Goal: Task Accomplishment & Management: Use online tool/utility

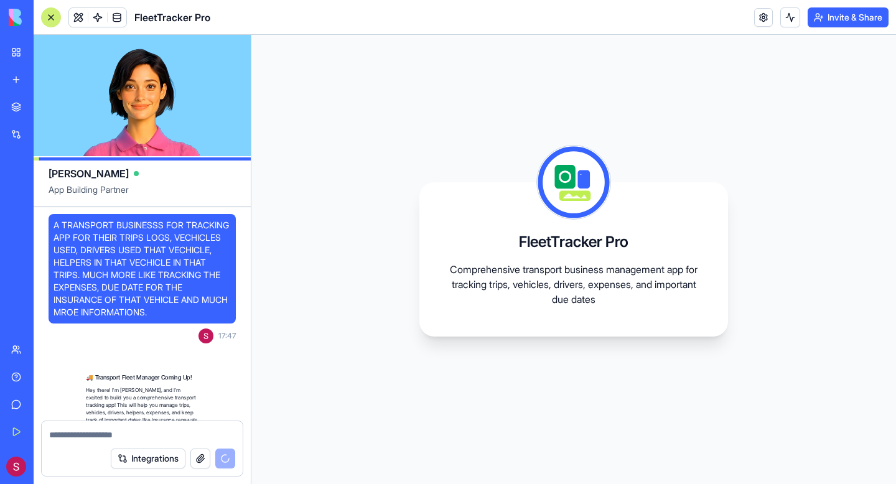
scroll to position [345, 0]
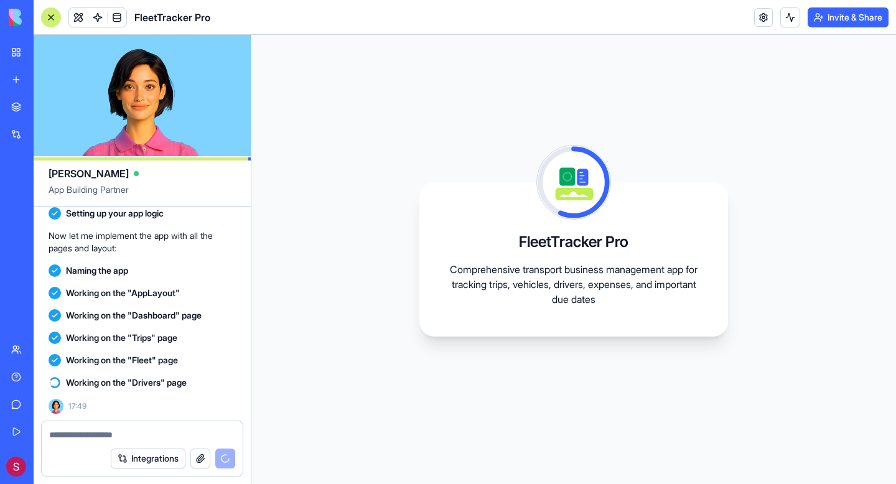
click at [117, 276] on span "Naming the app" at bounding box center [97, 271] width 62 height 12
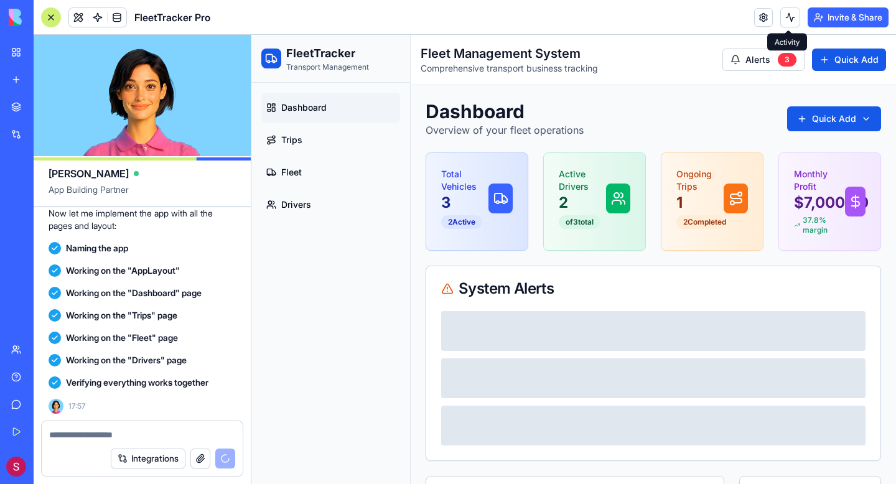
click at [782, 21] on button at bounding box center [790, 17] width 20 height 20
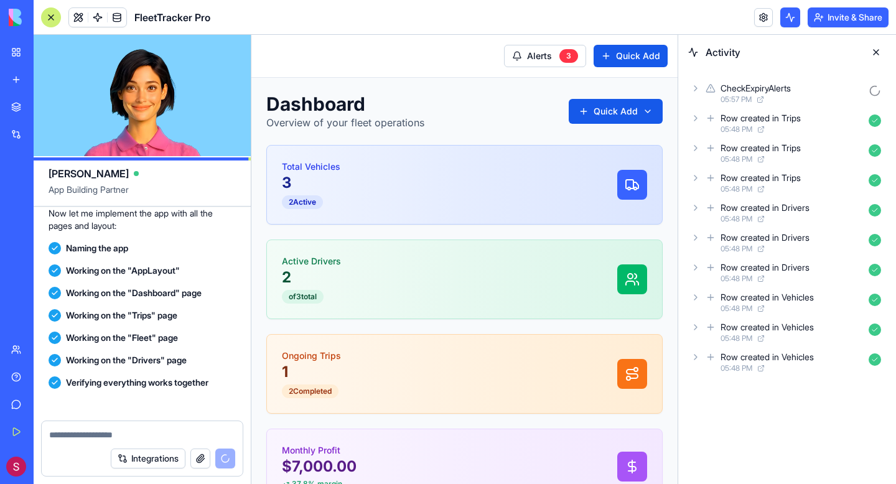
scroll to position [555, 0]
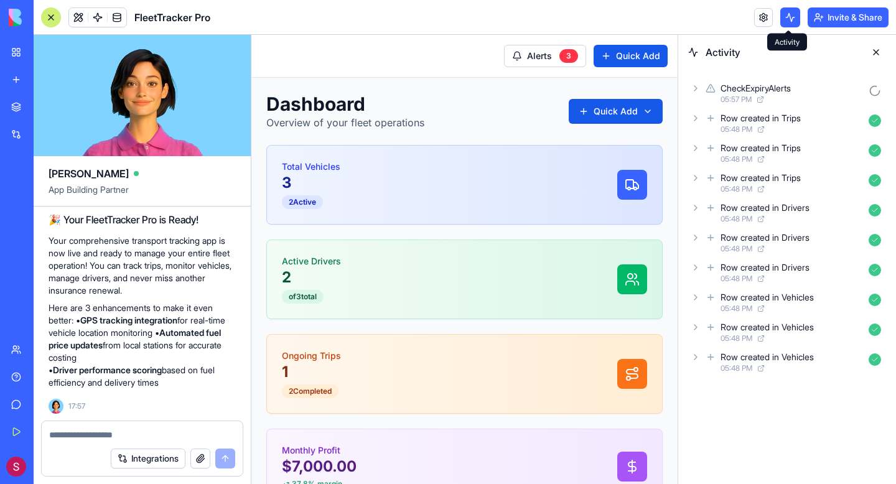
click at [786, 17] on button at bounding box center [790, 17] width 20 height 20
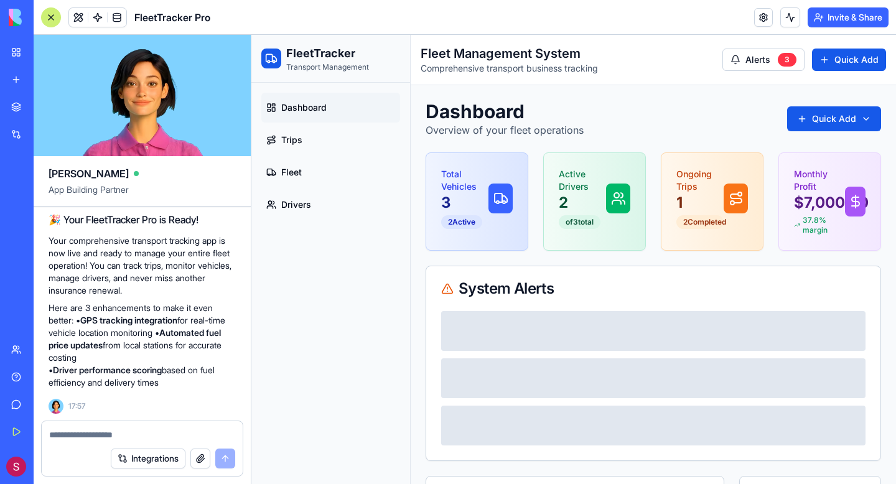
click at [769, 21] on link at bounding box center [763, 17] width 19 height 19
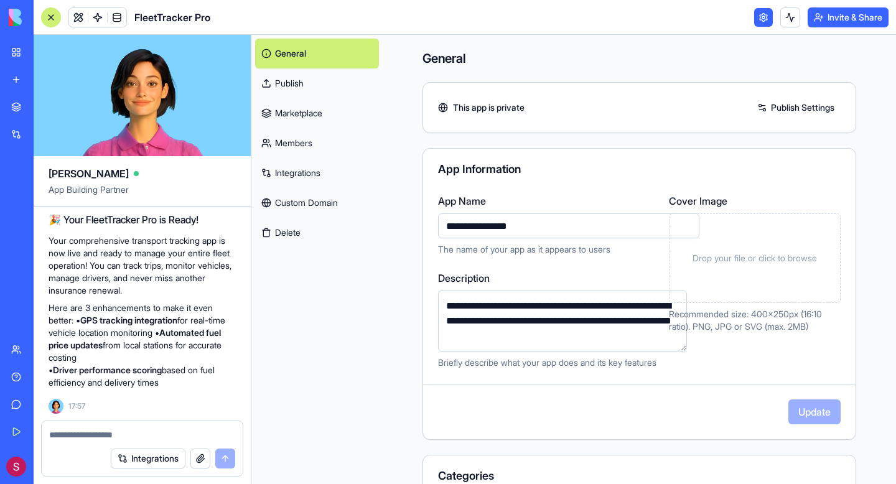
click at [344, 123] on link "Marketplace" at bounding box center [317, 113] width 124 height 30
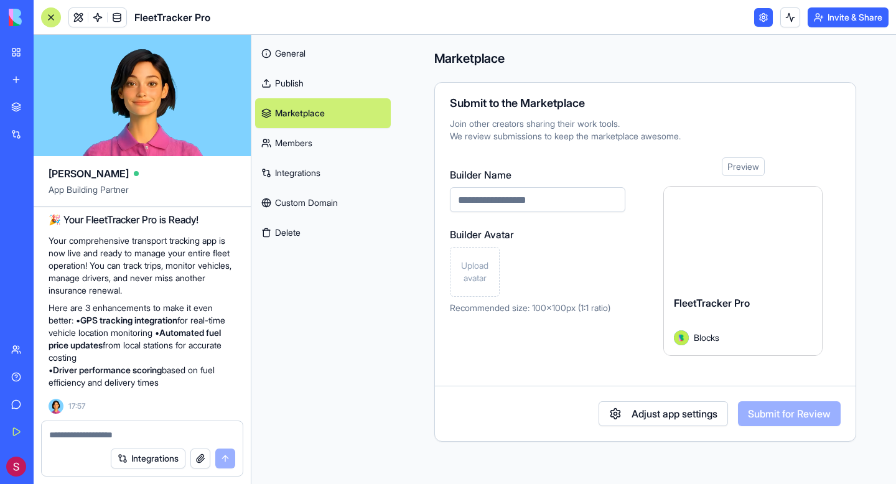
click at [333, 147] on link "Members" at bounding box center [323, 143] width 136 height 30
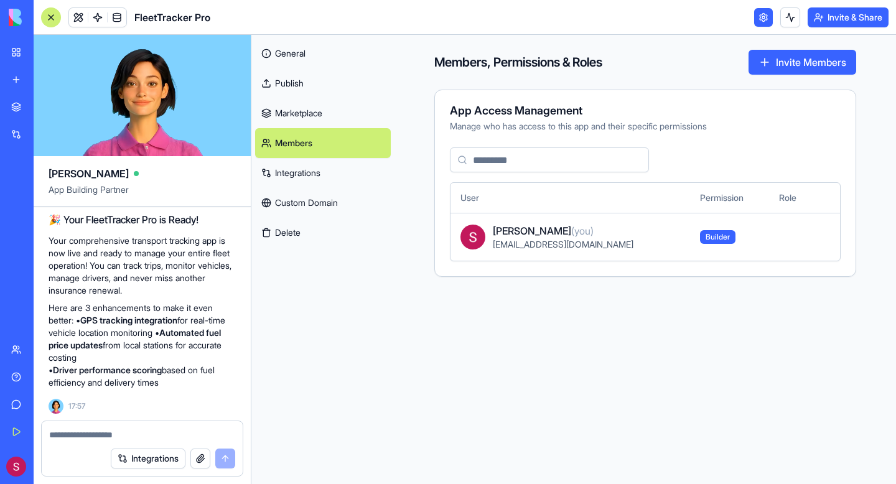
click at [337, 165] on link "Integrations" at bounding box center [323, 173] width 136 height 30
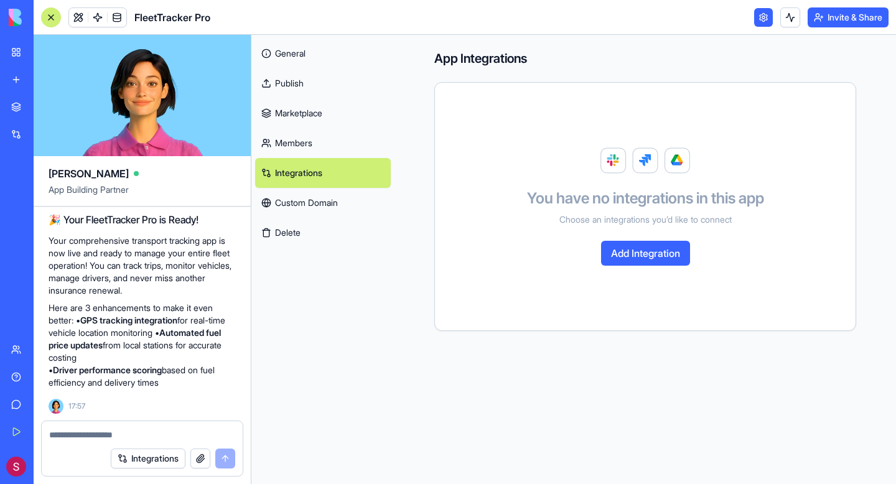
click at [339, 194] on link "Custom Domain" at bounding box center [323, 203] width 136 height 30
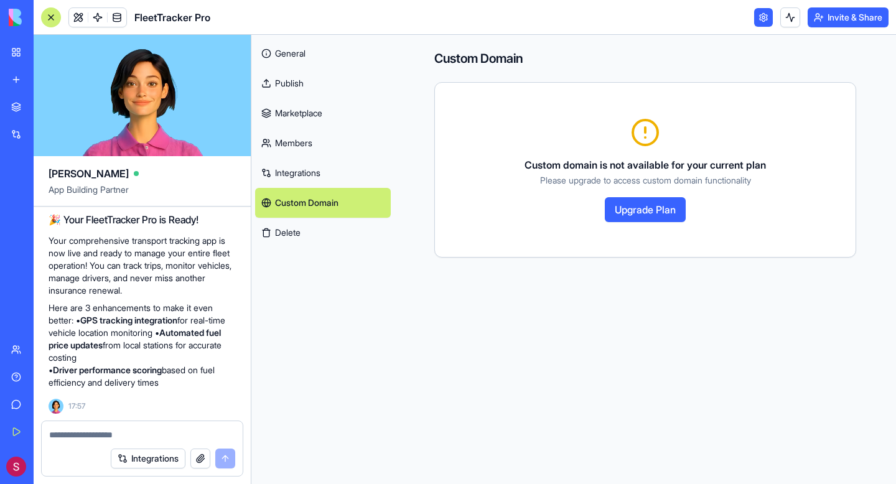
click at [328, 225] on button "Delete" at bounding box center [323, 233] width 136 height 30
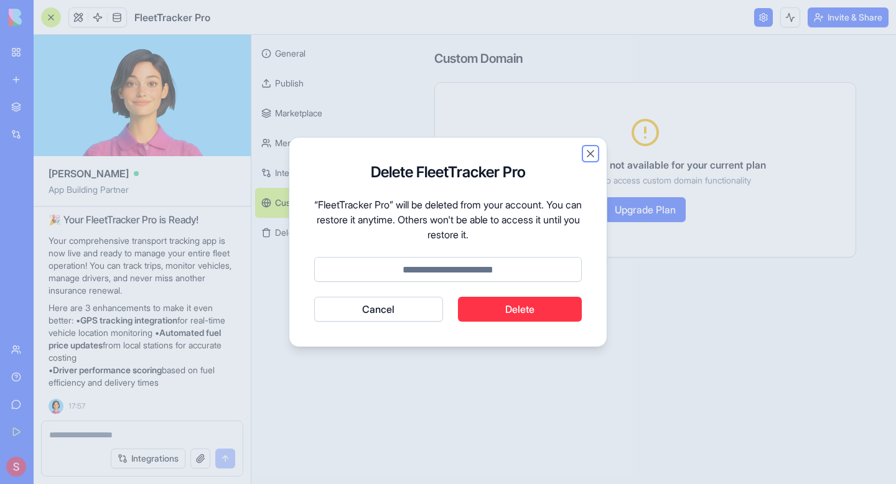
click at [589, 152] on button "Close" at bounding box center [590, 153] width 12 height 12
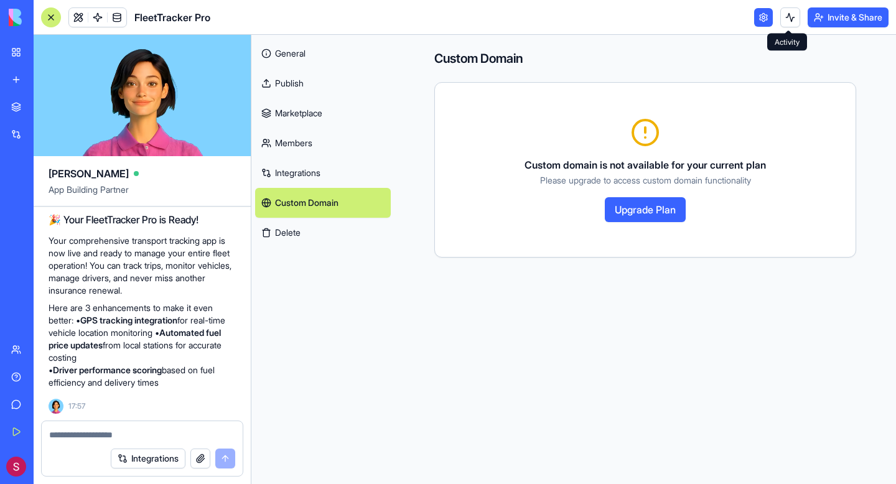
click at [787, 14] on button at bounding box center [790, 17] width 20 height 20
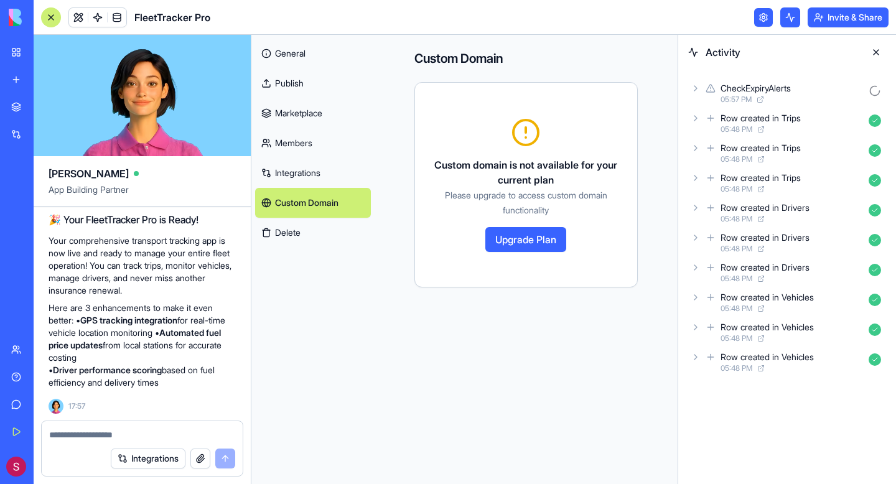
click at [757, 14] on link at bounding box center [763, 17] width 19 height 19
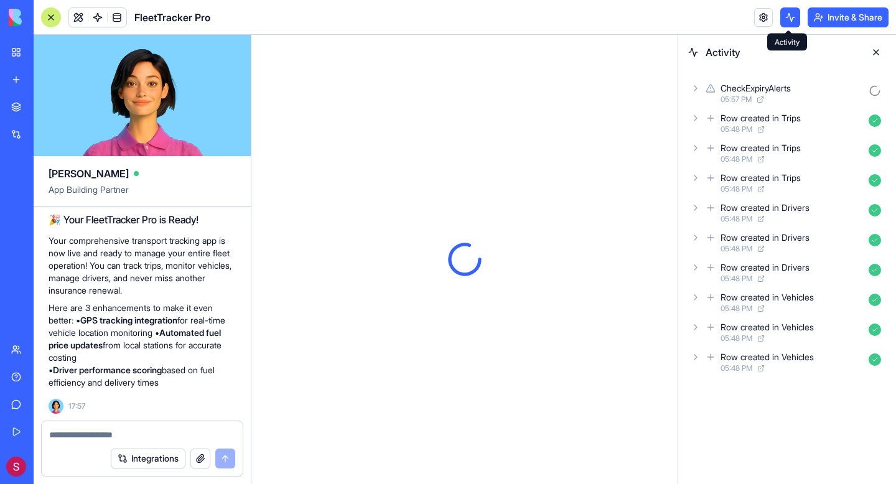
click at [780, 19] on button at bounding box center [790, 17] width 20 height 20
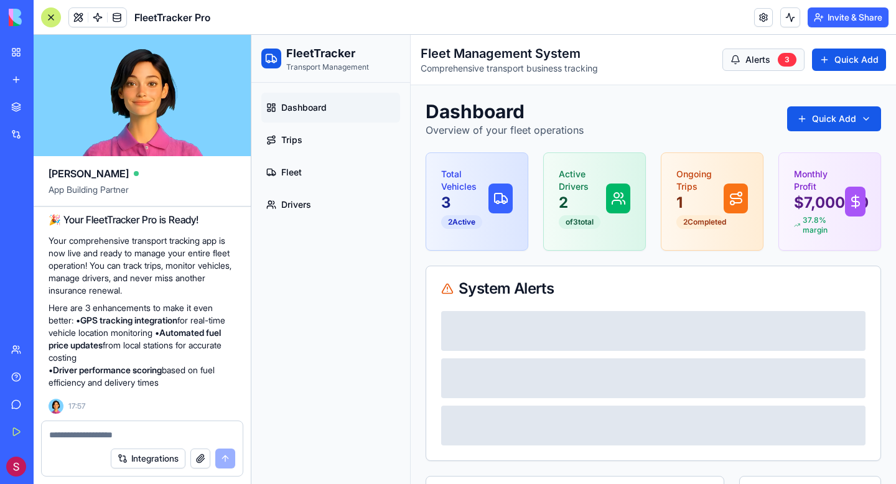
click at [766, 68] on button "Alerts 3" at bounding box center [764, 60] width 82 height 22
click at [764, 62] on span "Alerts" at bounding box center [758, 60] width 25 height 12
click at [845, 63] on span "Quick Add" at bounding box center [857, 60] width 44 height 12
click at [283, 141] on span "Trips" at bounding box center [291, 140] width 21 height 12
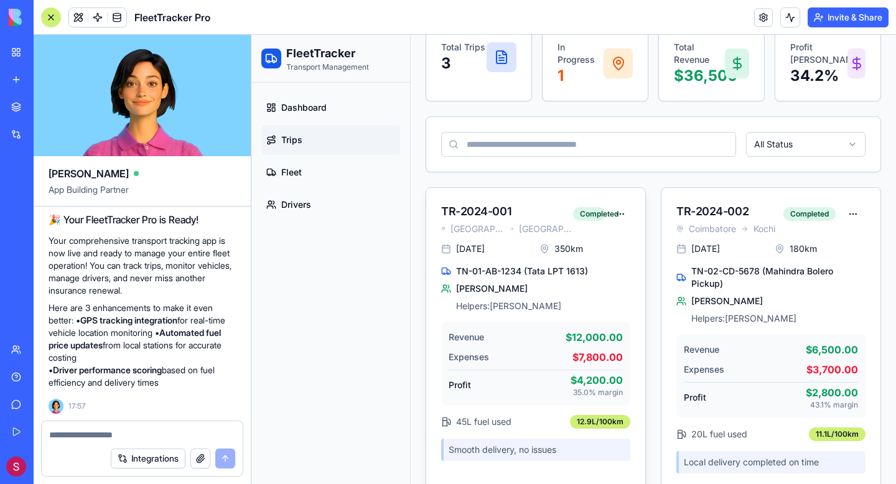
scroll to position [147, 0]
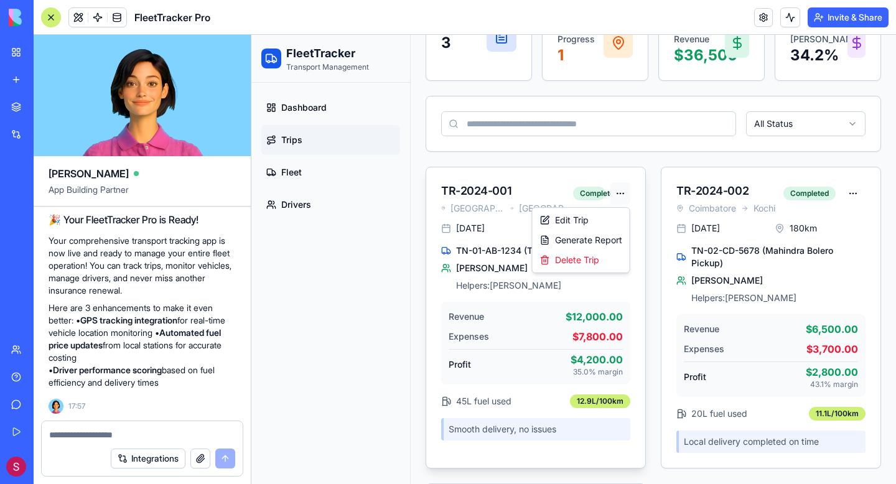
click at [613, 195] on html "FleetTracker Transport Management Dashboard Trips Fleet Drivers Toggle Sidebar …" at bounding box center [573, 343] width 645 height 913
click at [598, 218] on div "Edit Trip" at bounding box center [581, 220] width 92 height 20
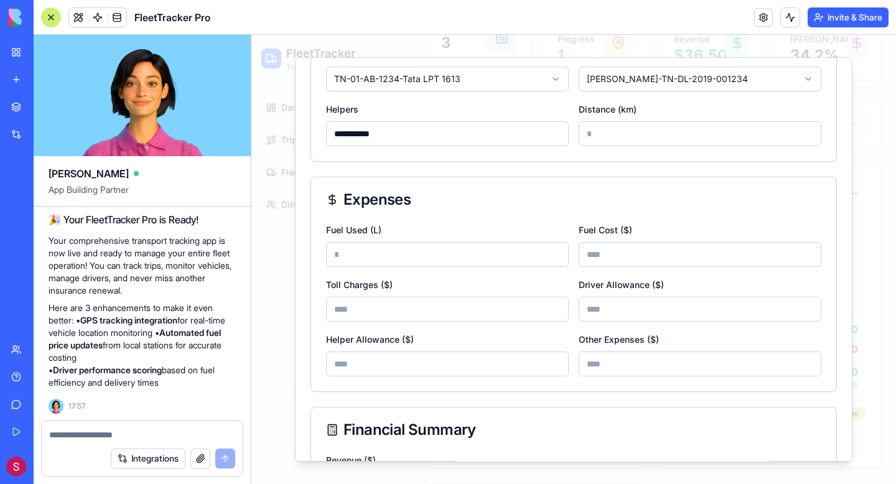
scroll to position [345, 0]
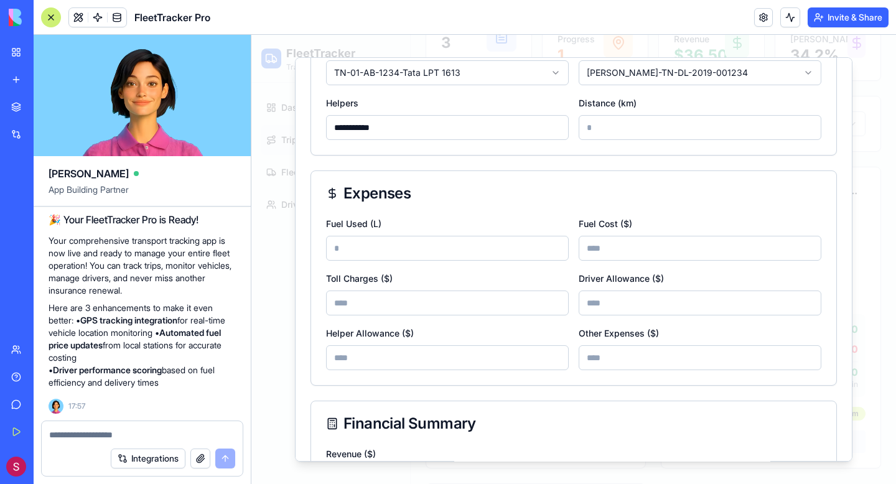
click at [483, 134] on input "**********" at bounding box center [447, 127] width 243 height 25
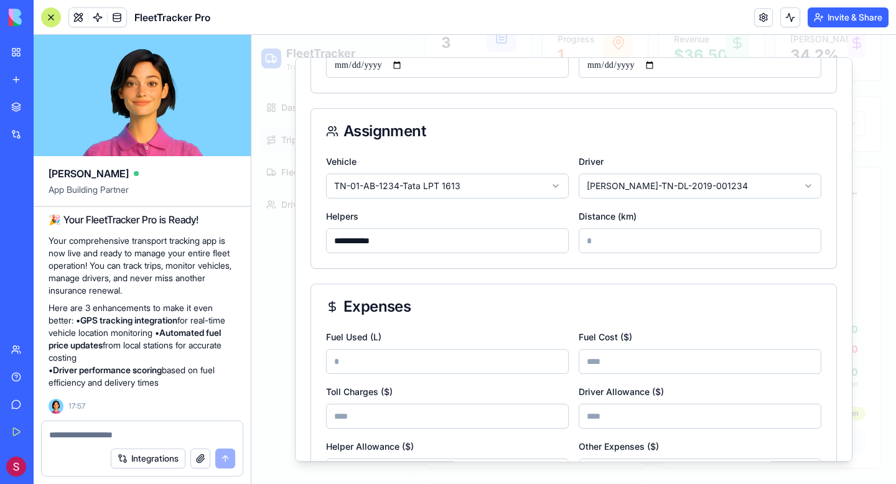
scroll to position [231, 0]
click at [683, 190] on body "FleetTracker Transport Management Dashboard Trips Fleet Drivers Toggle Sidebar …" at bounding box center [573, 343] width 645 height 913
click at [663, 190] on body "FleetTracker Transport Management Dashboard Trips Fleet Drivers Toggle Sidebar …" at bounding box center [573, 343] width 645 height 913
click at [438, 255] on div "**********" at bounding box center [573, 212] width 525 height 115
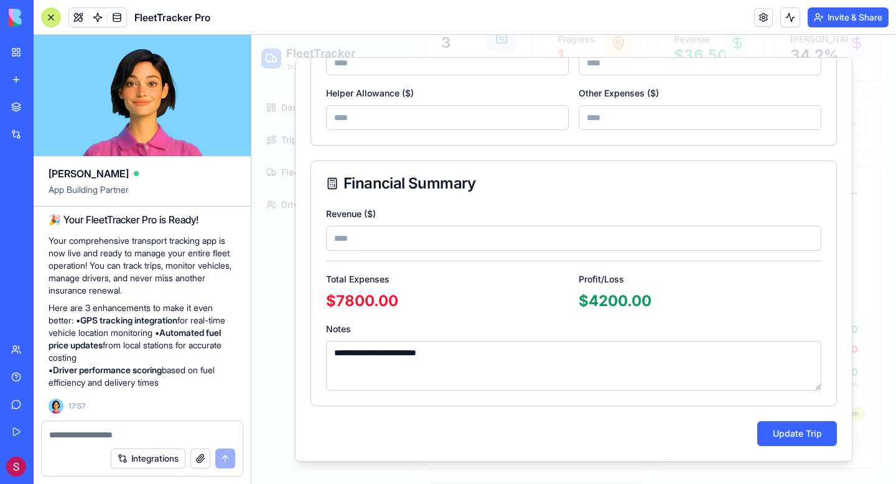
scroll to position [0, 0]
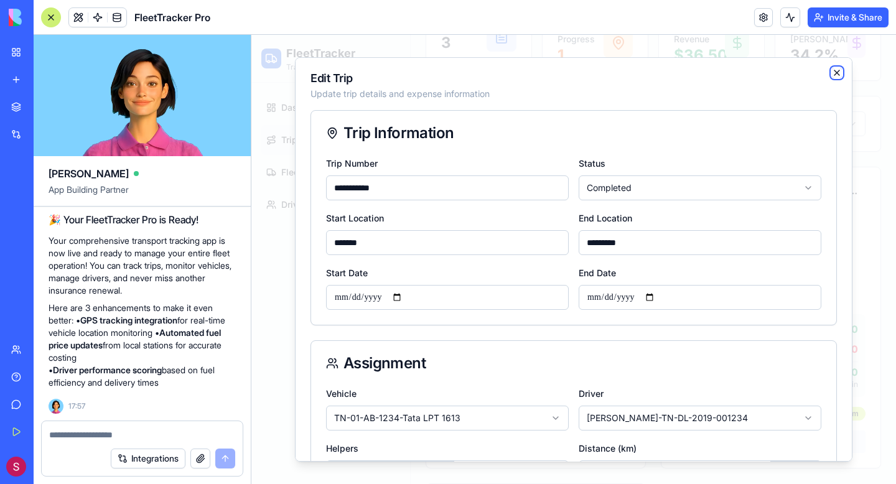
click at [834, 76] on icon "button" at bounding box center [837, 73] width 10 height 10
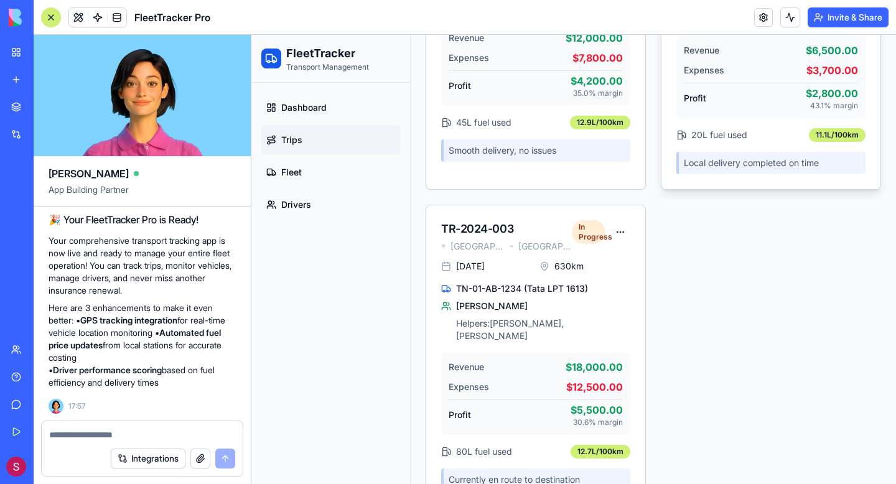
scroll to position [451, 0]
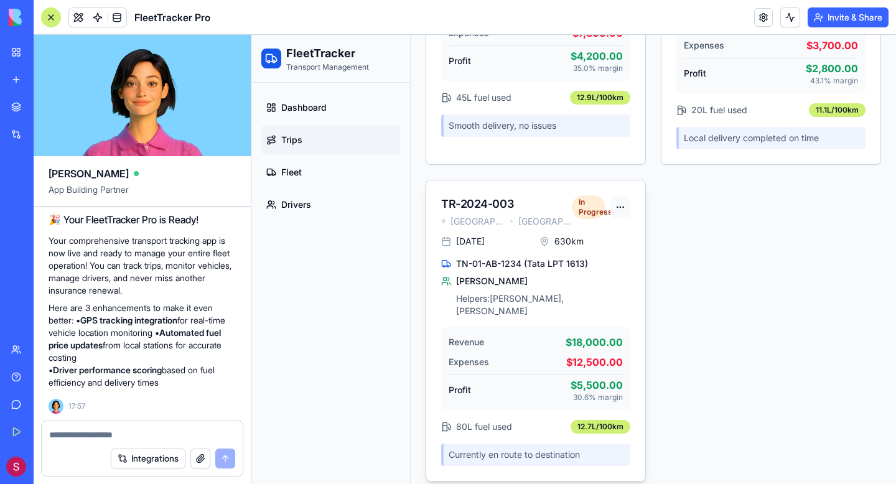
click at [617, 207] on html "FleetTracker Transport Management Dashboard Trips Fleet Drivers Toggle Sidebar …" at bounding box center [573, 40] width 645 height 913
click at [695, 211] on html "FleetTracker Transport Management Dashboard Trips Fleet Drivers Toggle Sidebar …" at bounding box center [573, 40] width 645 height 913
click at [297, 177] on span "Fleet" at bounding box center [291, 172] width 21 height 12
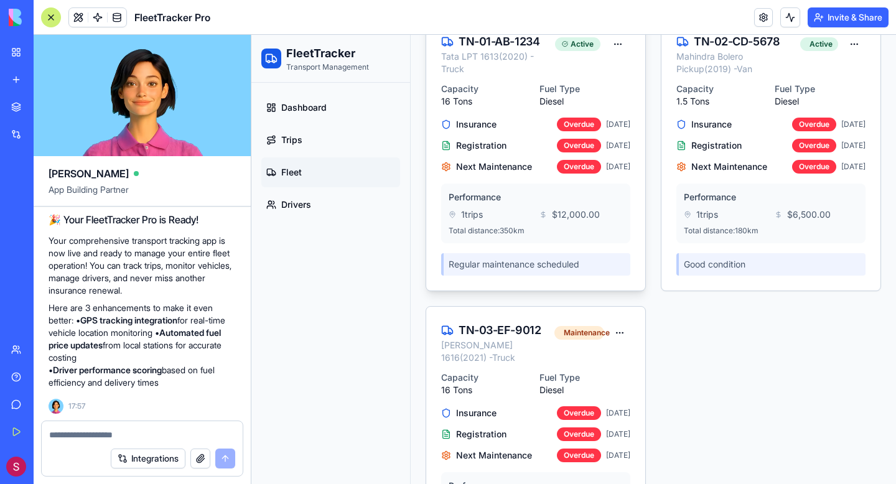
scroll to position [22, 0]
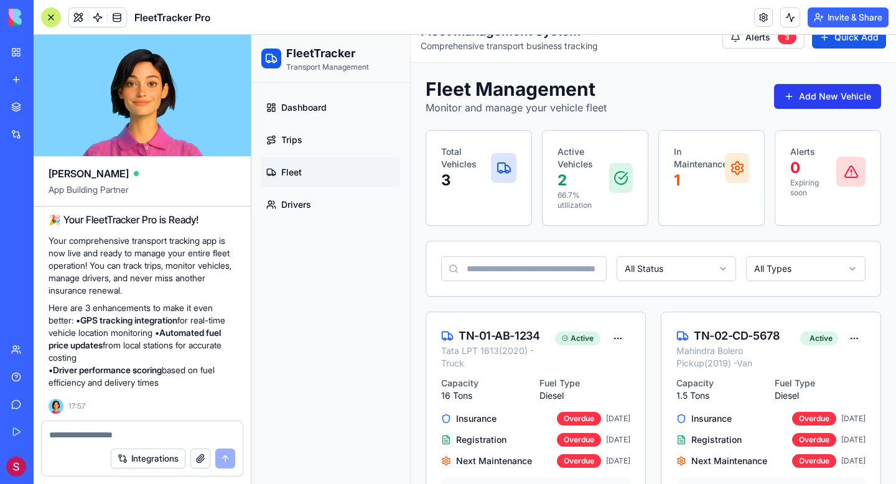
click at [802, 90] on button "Add New Vehicle" at bounding box center [827, 96] width 107 height 25
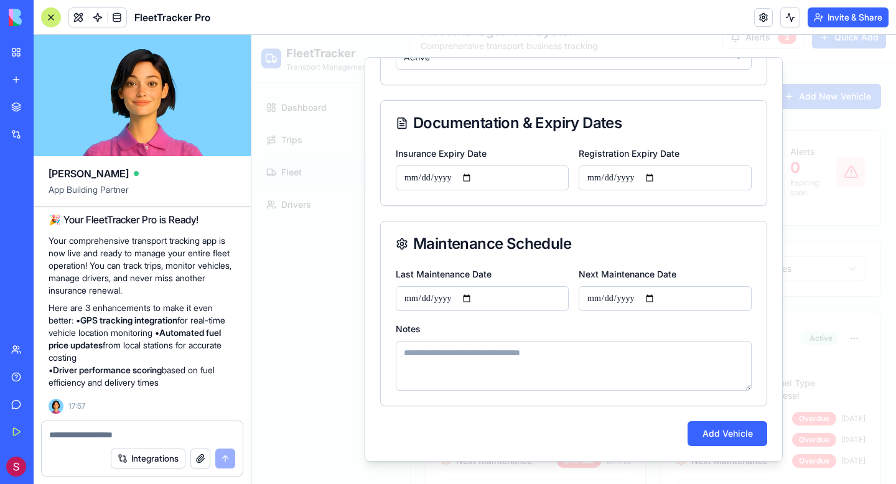
scroll to position [0, 0]
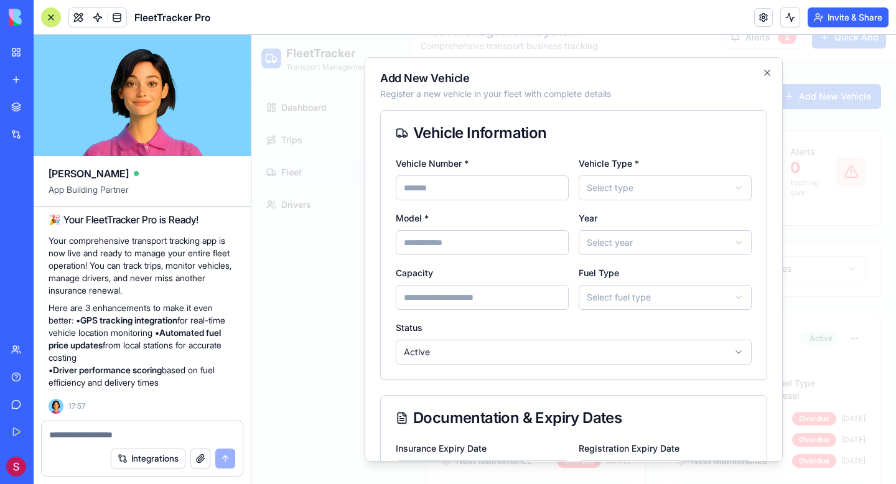
click at [775, 72] on div "**********" at bounding box center [574, 259] width 418 height 405
click at [771, 73] on icon "button" at bounding box center [767, 73] width 10 height 10
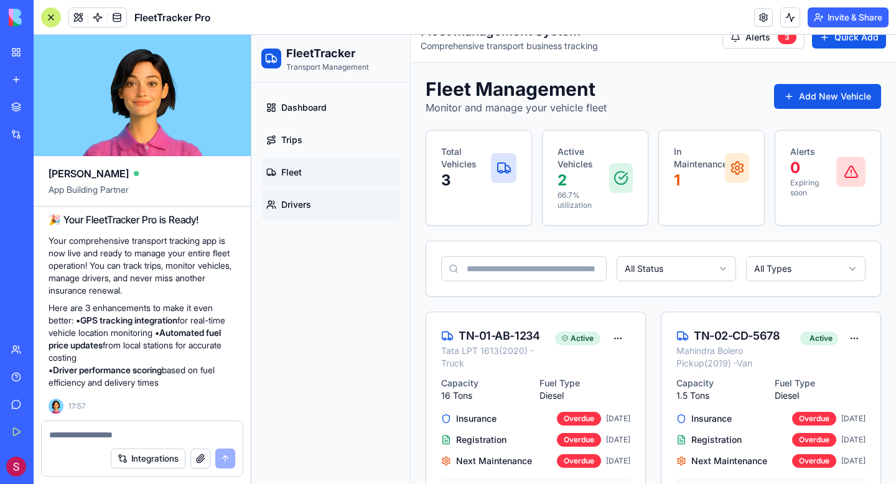
click at [355, 202] on link "Drivers" at bounding box center [330, 205] width 139 height 30
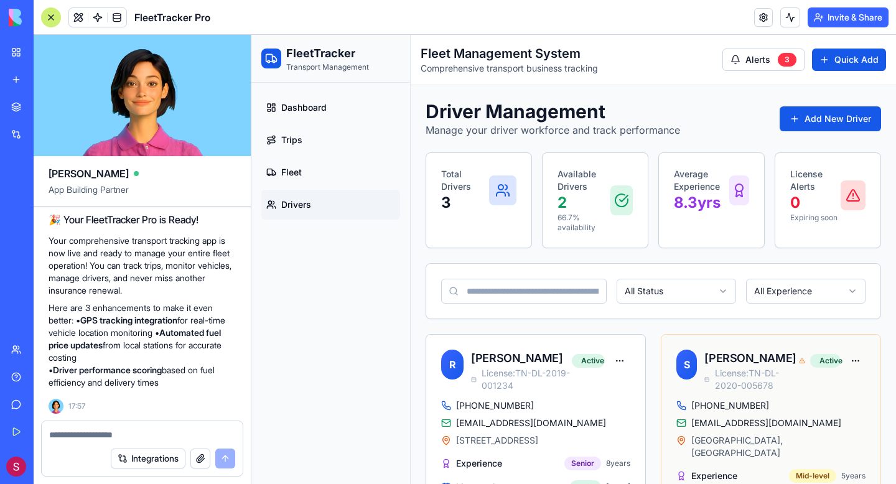
click at [78, 22] on button at bounding box center [78, 17] width 19 height 19
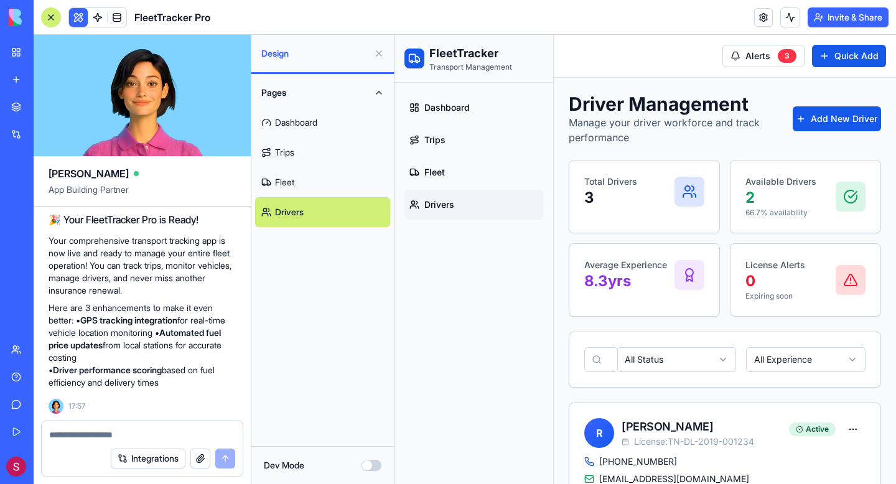
drag, startPoint x: 294, startPoint y: 205, endPoint x: 370, endPoint y: 122, distance: 113.2
click at [376, 89] on button "Pages" at bounding box center [322, 93] width 135 height 30
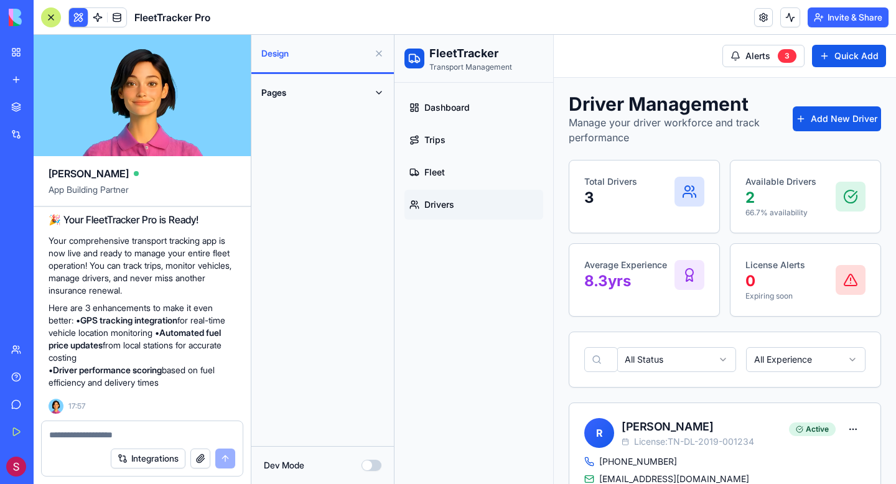
click at [376, 90] on button "Pages" at bounding box center [322, 93] width 135 height 30
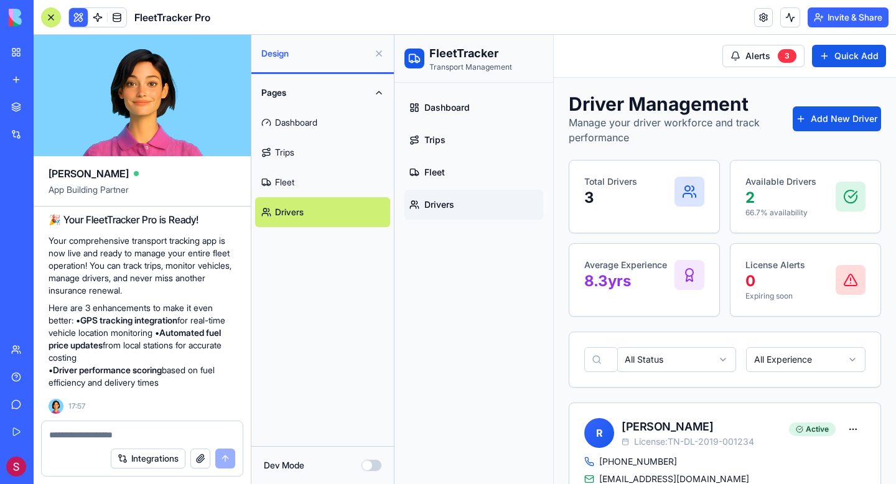
click at [374, 457] on div "Dev Mode" at bounding box center [322, 465] width 143 height 38
click at [374, 465] on button "Dev Mode" at bounding box center [372, 465] width 20 height 11
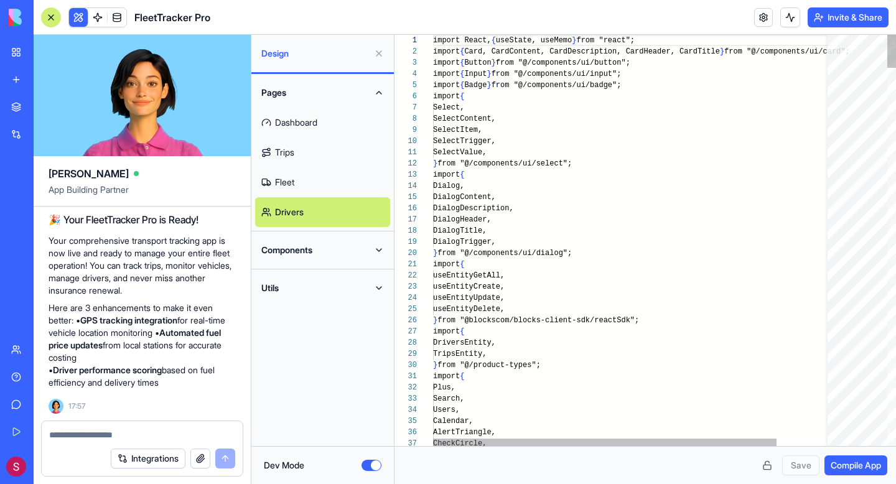
scroll to position [112, 0]
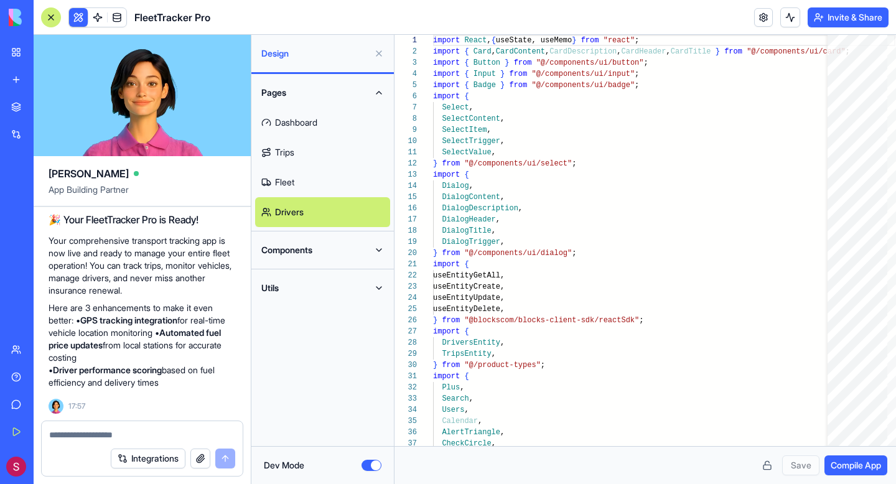
click at [360, 274] on button "Utils" at bounding box center [322, 288] width 135 height 30
click at [354, 312] on link "DateUtils" at bounding box center [322, 318] width 135 height 30
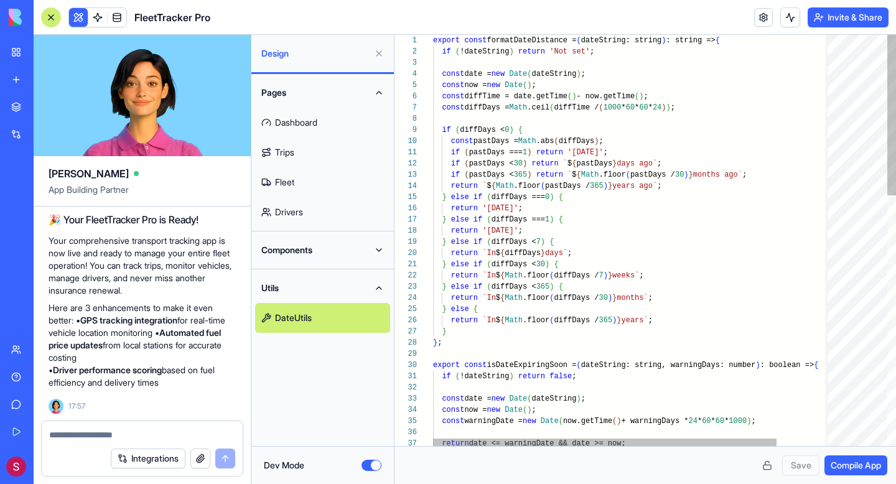
scroll to position [78, 0]
click at [368, 284] on button "Utils" at bounding box center [322, 288] width 135 height 30
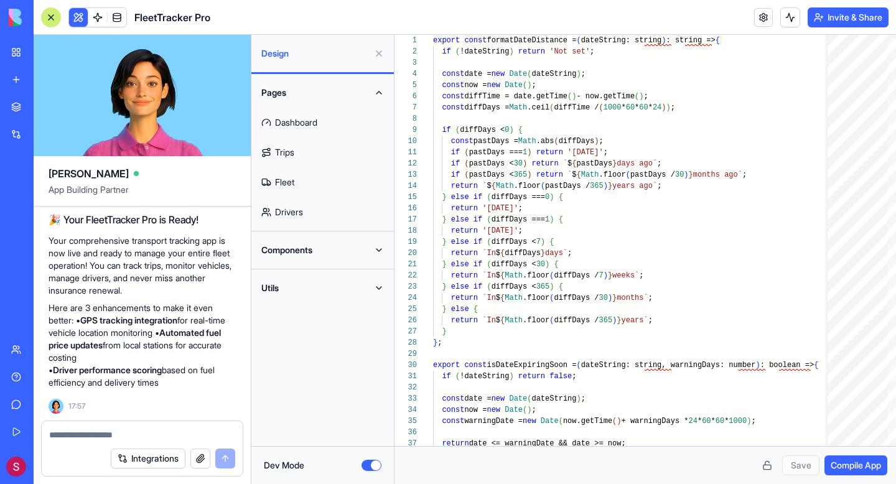
click at [369, 257] on button "Components" at bounding box center [322, 250] width 135 height 30
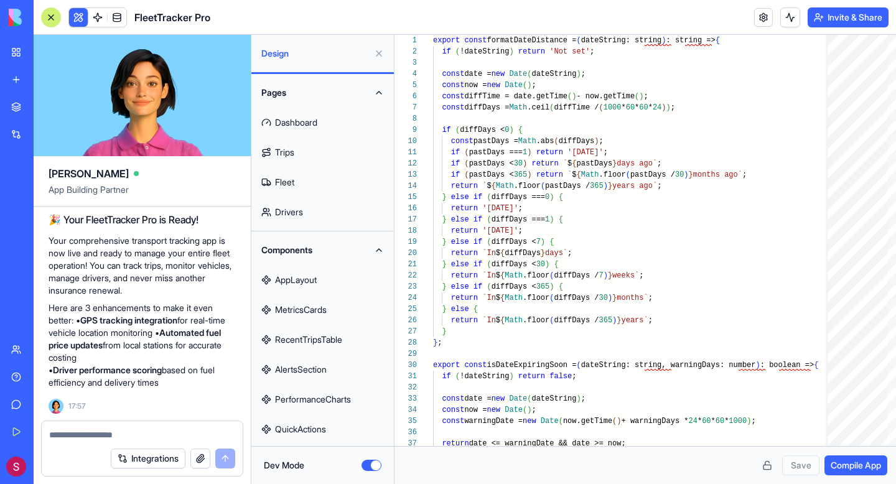
click at [360, 276] on link "AppLayout" at bounding box center [322, 280] width 135 height 30
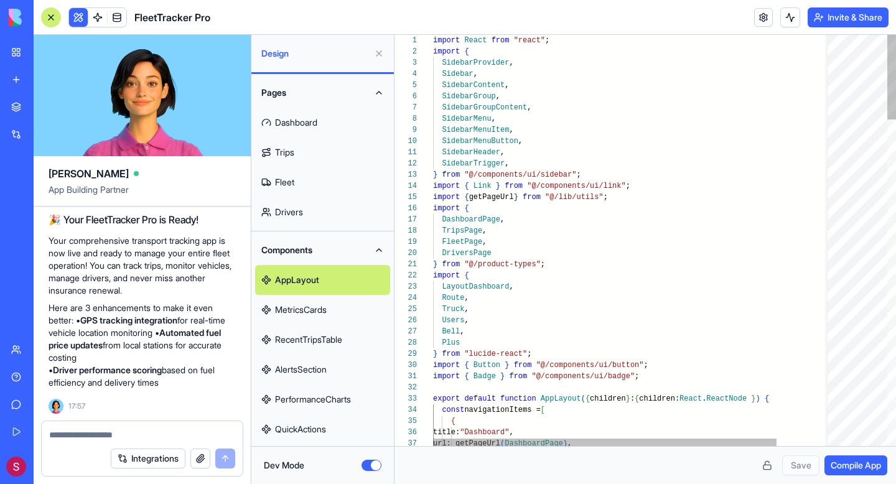
scroll to position [22, 0]
click at [360, 311] on link "MetricsCards" at bounding box center [322, 310] width 135 height 30
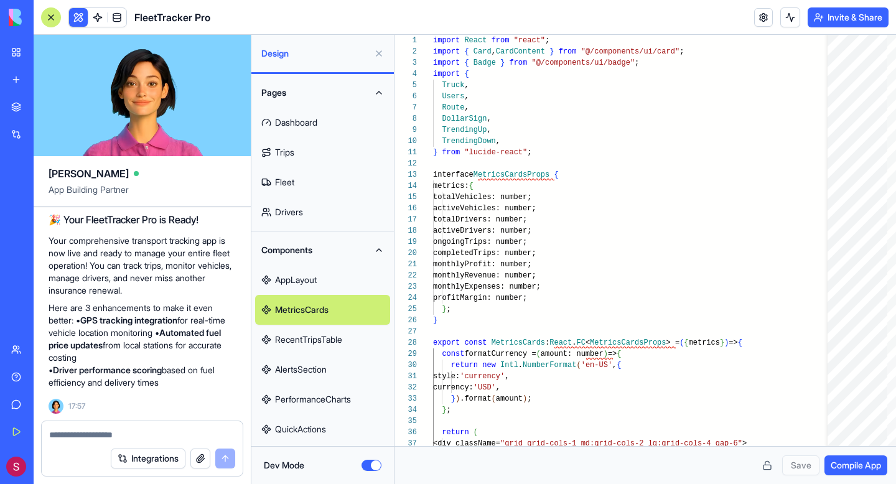
click at [354, 339] on link "RecentTripsTable" at bounding box center [322, 340] width 135 height 30
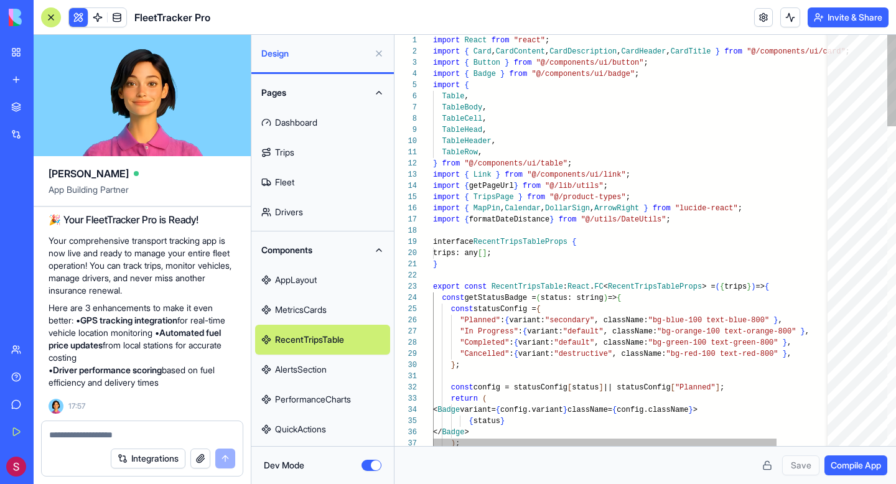
scroll to position [249, 0]
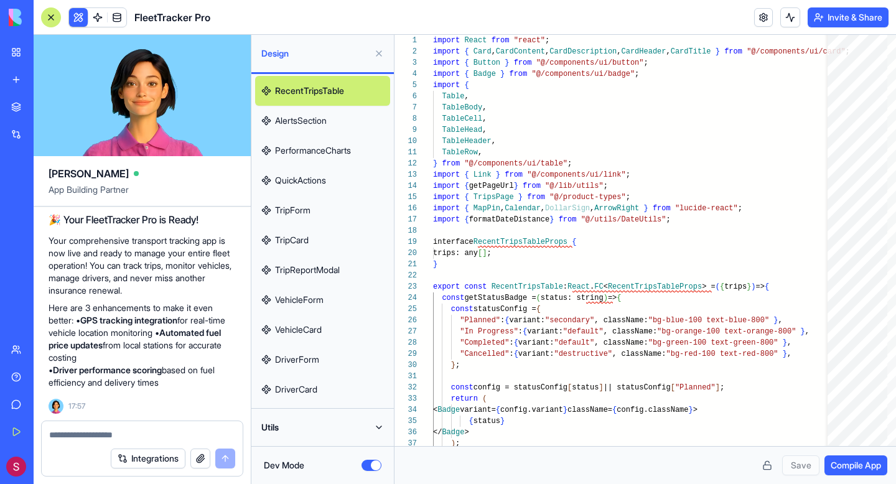
click at [354, 339] on link "VehicleCard" at bounding box center [322, 330] width 135 height 30
type textarea "**********"
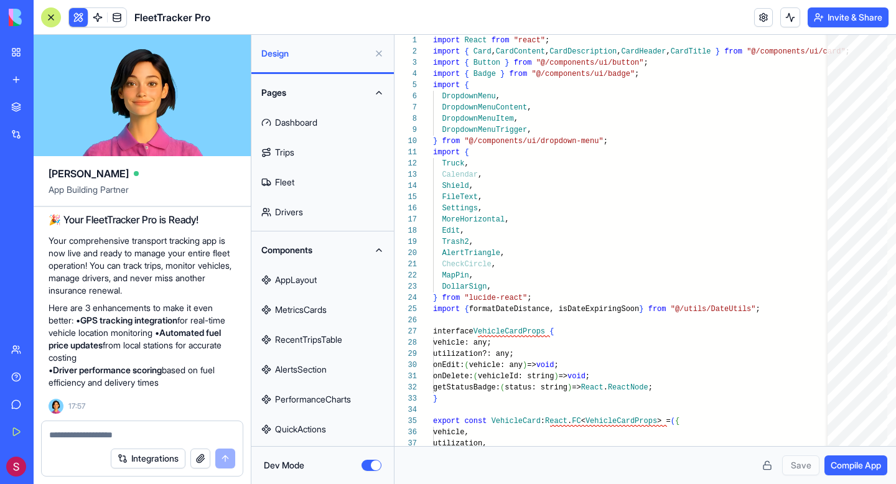
click at [383, 251] on button "Components" at bounding box center [322, 250] width 135 height 30
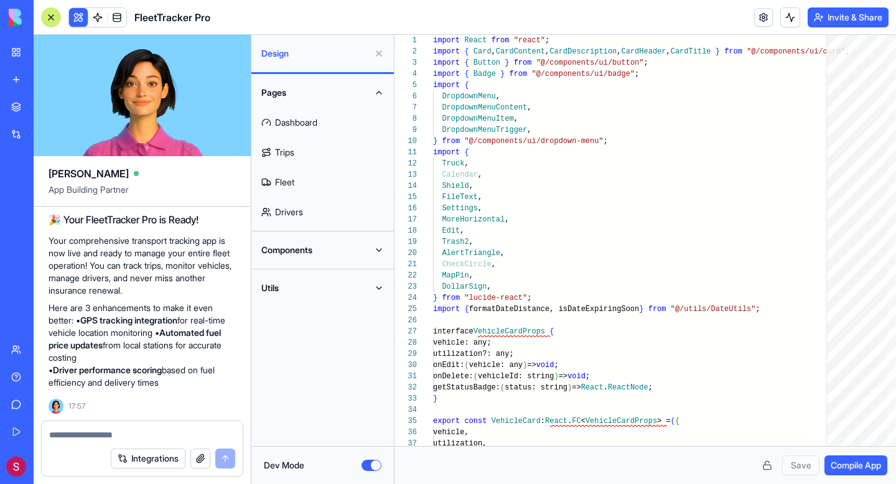
click at [373, 464] on button "Dev Mode" at bounding box center [372, 465] width 20 height 11
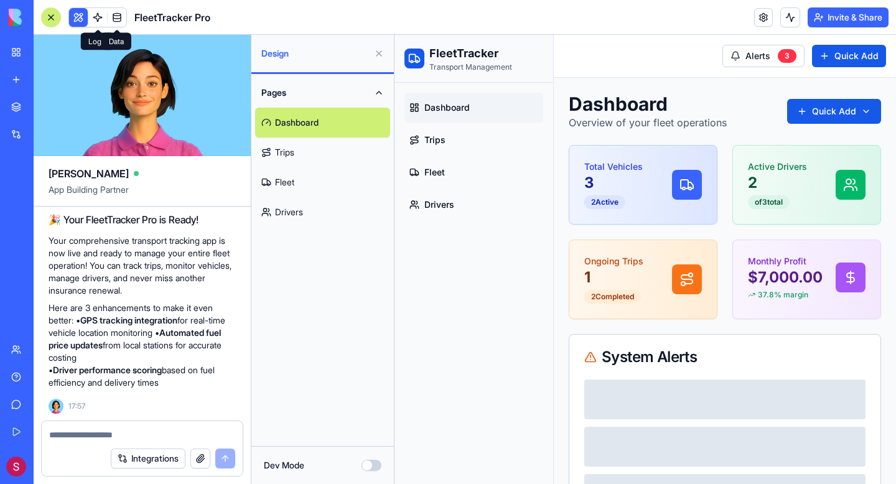
click at [99, 20] on span at bounding box center [97, 17] width 35 height 35
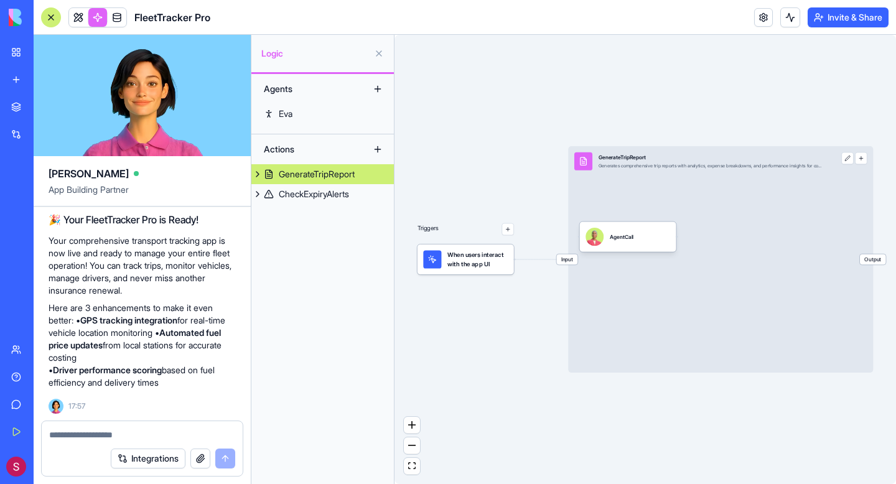
drag, startPoint x: 530, startPoint y: 323, endPoint x: 458, endPoint y: 322, distance: 72.2
click at [456, 322] on div "Triggers When users interact with the app UI Input GenerateTripReport Generates…" at bounding box center [646, 259] width 502 height 449
drag, startPoint x: 610, startPoint y: 246, endPoint x: 637, endPoint y: 220, distance: 37.0
click at [637, 220] on div "AgentCall" at bounding box center [654, 211] width 96 height 30
click at [499, 270] on div "When users interact with the app UI" at bounding box center [466, 260] width 96 height 30
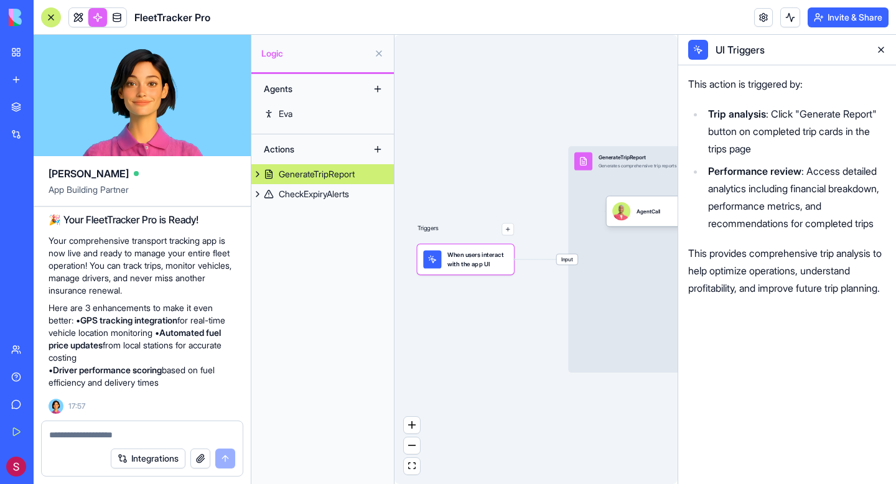
click at [883, 47] on button at bounding box center [881, 50] width 20 height 20
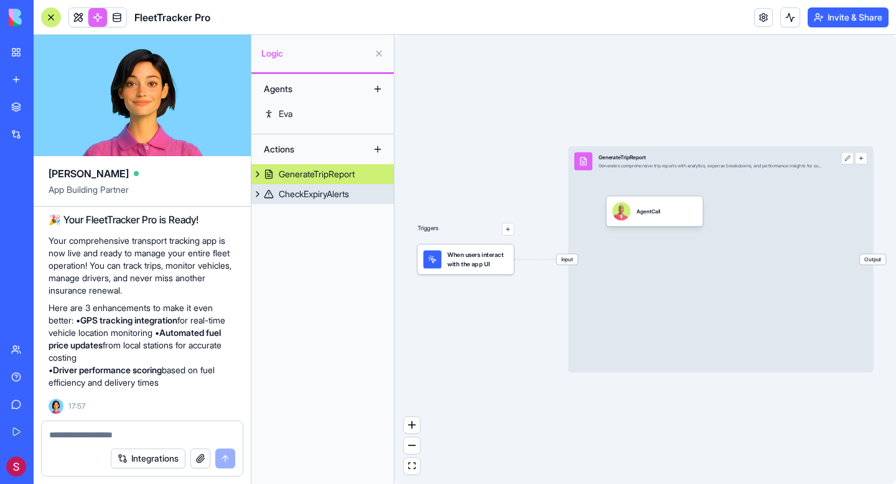
click at [327, 199] on div "CheckExpiryAlerts" at bounding box center [314, 194] width 70 height 12
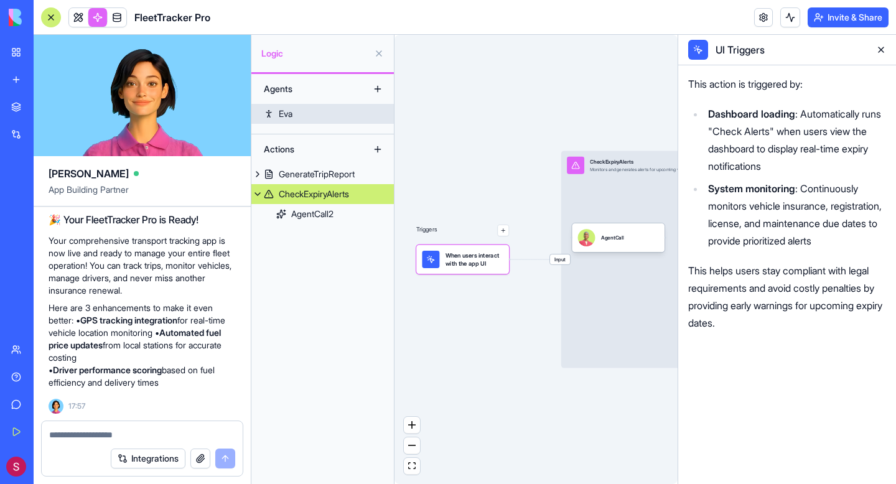
click at [315, 117] on link "Eva" at bounding box center [322, 114] width 143 height 20
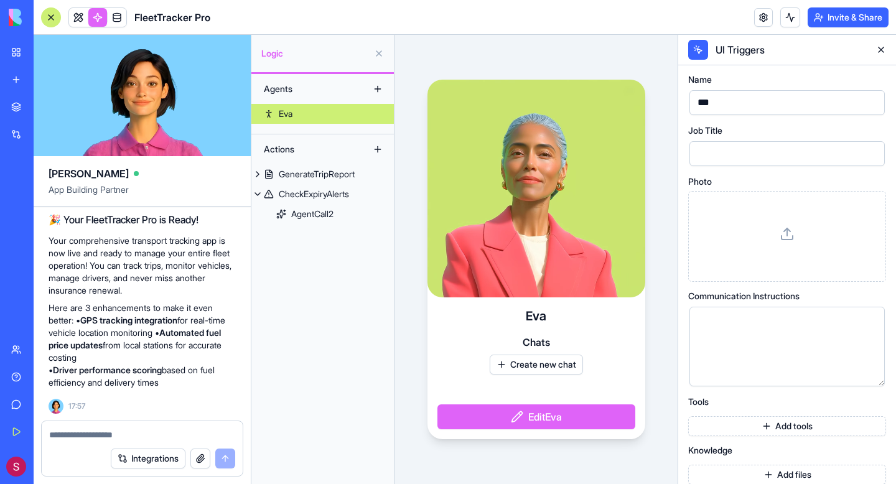
click at [884, 51] on button at bounding box center [881, 50] width 20 height 20
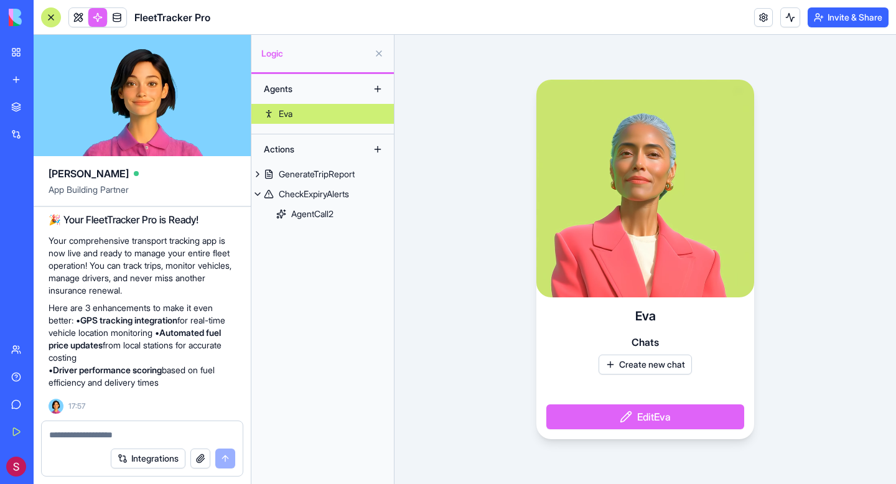
click at [380, 58] on button at bounding box center [379, 54] width 20 height 20
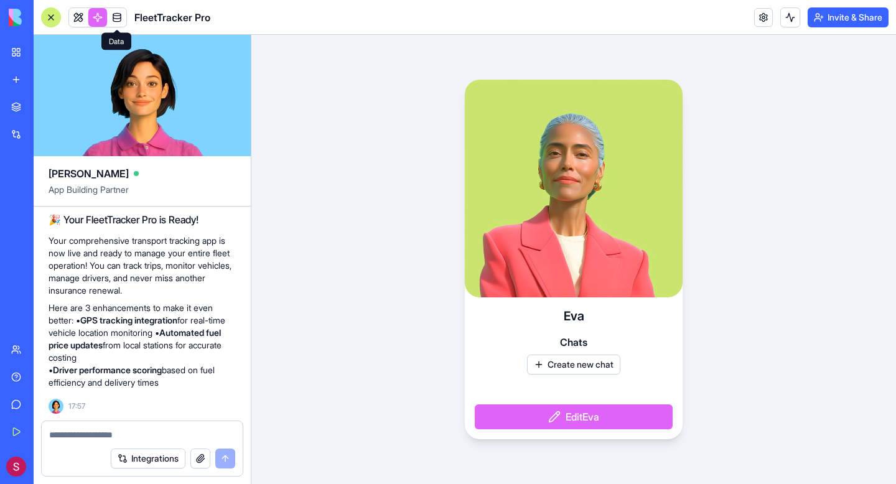
click at [110, 22] on span at bounding box center [117, 17] width 35 height 35
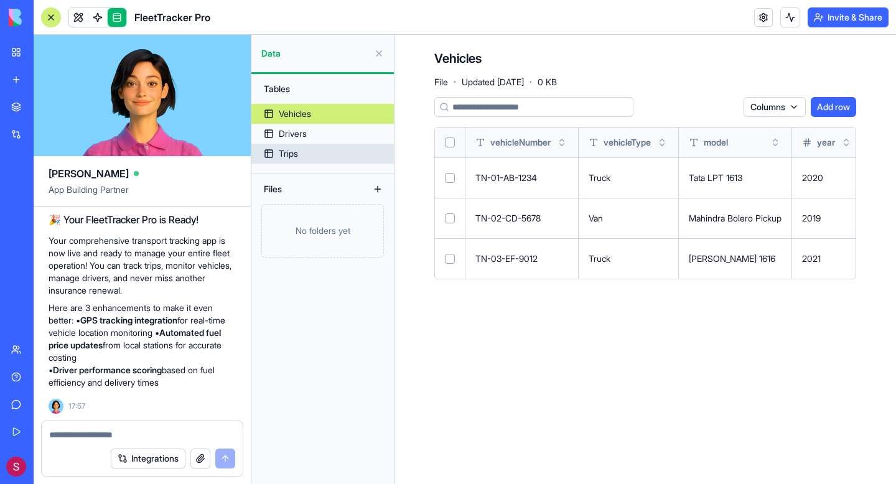
click at [324, 147] on link "Trips" at bounding box center [322, 154] width 143 height 20
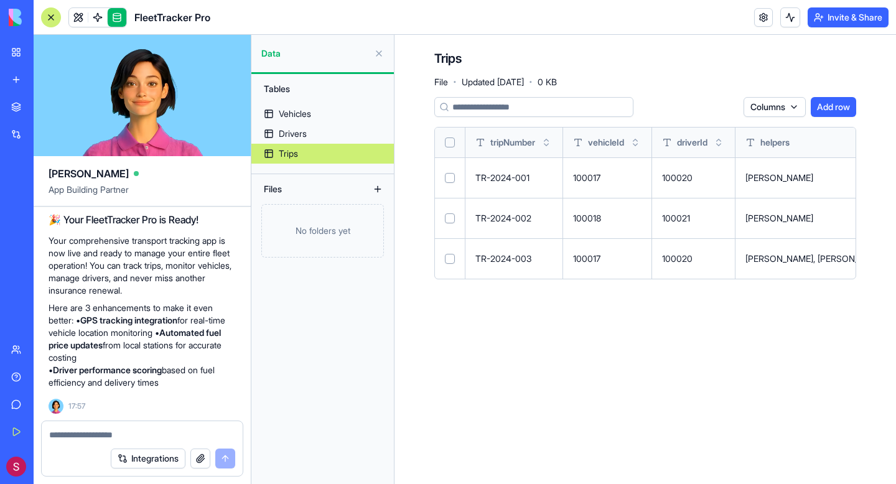
click at [321, 144] on link "Trips" at bounding box center [322, 154] width 143 height 20
click at [375, 55] on button at bounding box center [379, 54] width 20 height 20
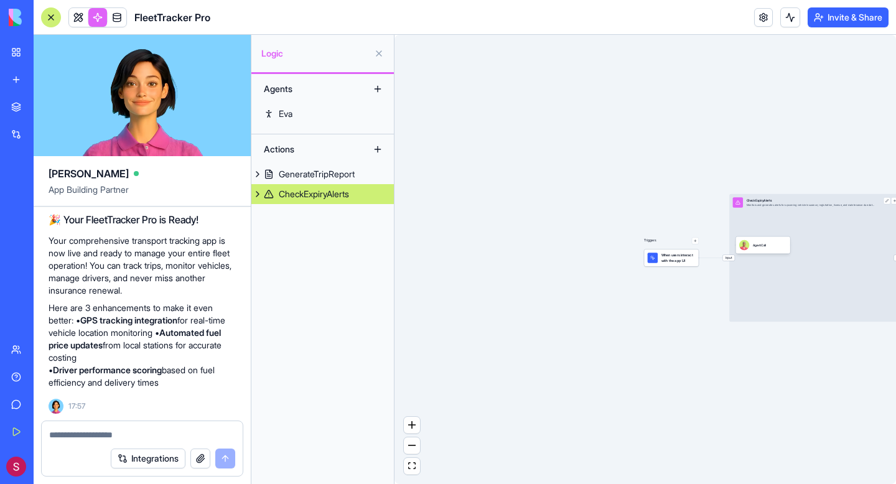
click at [380, 52] on button at bounding box center [379, 54] width 20 height 20
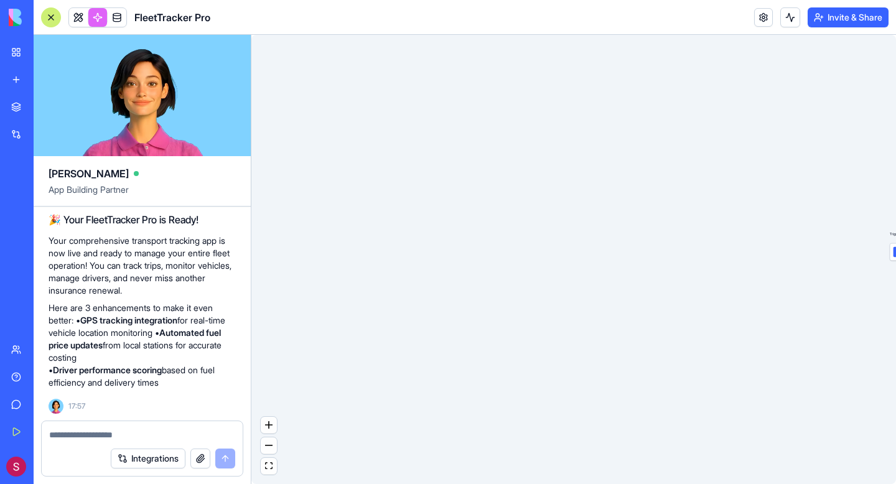
drag, startPoint x: 320, startPoint y: 383, endPoint x: 171, endPoint y: 383, distance: 148.7
click at [171, 383] on div "[PERSON_NAME] App Building Partner A TRANSPORT BUSINESSS FOR TRACKING APP FOR T…" at bounding box center [465, 259] width 863 height 449
drag, startPoint x: 662, startPoint y: 293, endPoint x: 378, endPoint y: 293, distance: 283.2
click at [378, 293] on div "Triggers When users interact with the app UI Input CheckExpiryAlerts Monitors a…" at bounding box center [573, 259] width 645 height 449
drag, startPoint x: 838, startPoint y: 230, endPoint x: 640, endPoint y: 240, distance: 197.5
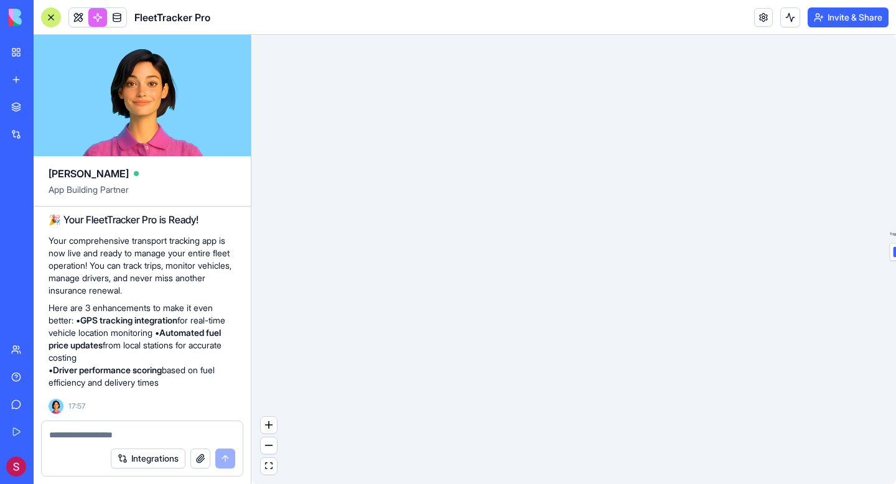
click at [640, 240] on div "Triggers When users interact with the app UI Input CheckExpiryAlerts Monitors a…" at bounding box center [573, 259] width 645 height 449
click at [80, 21] on link at bounding box center [78, 17] width 19 height 19
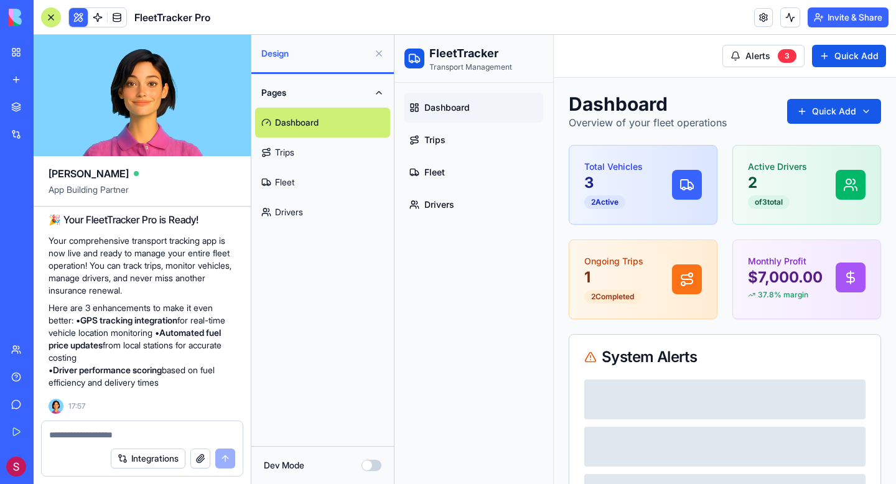
click at [382, 52] on button at bounding box center [379, 54] width 20 height 20
